Goal: Go to known website: Access a specific website the user already knows

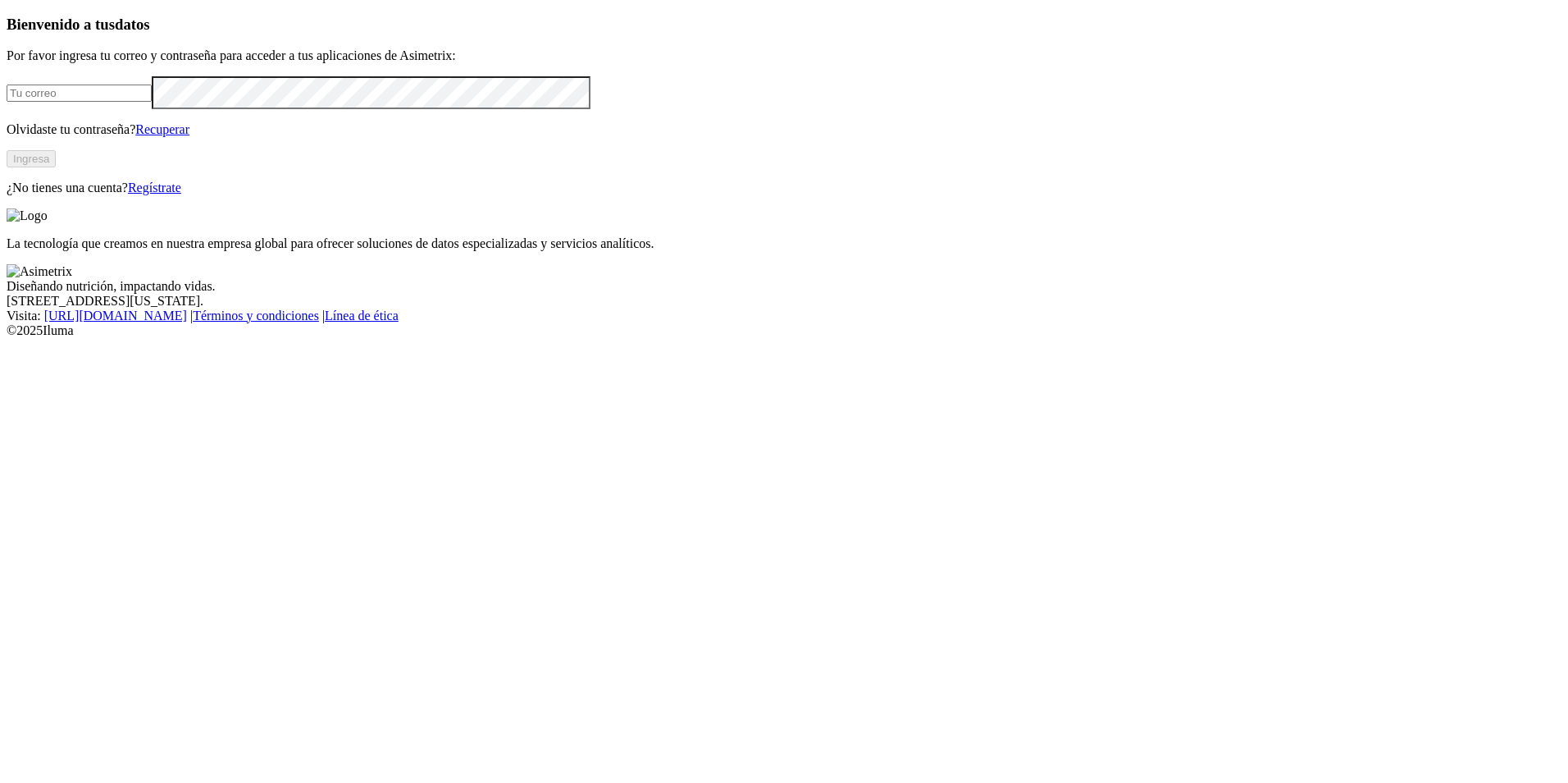
type input "[EMAIL_ADDRESS][DOMAIN_NAME]"
click at [56, 167] on button "Ingresa" at bounding box center [31, 159] width 49 height 18
